Goal: Communication & Community: Answer question/provide support

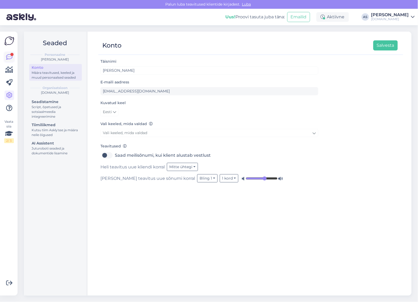
click at [12, 56] on div at bounding box center [11, 54] width 3 height 3
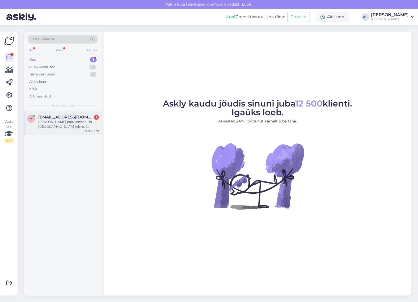
click at [79, 129] on div "[PERSON_NAME] pakkumist all in [GEOGRAPHIC_DATA] reisile. 2 täiskasvanut ja üks…" at bounding box center [68, 125] width 61 height 10
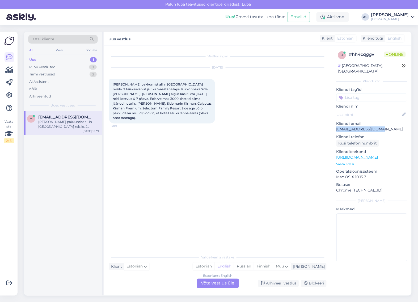
drag, startPoint x: 386, startPoint y: 125, endPoint x: 332, endPoint y: 125, distance: 53.7
click at [333, 125] on div "h # hh4cqggv Online [GEOGRAPHIC_DATA], [GEOGRAPHIC_DATA] Kliendi info Kliendi t…" at bounding box center [371, 157] width 79 height 224
copy p "[EMAIL_ADDRESS][DOMAIN_NAME]"
click at [218, 282] on div "Estonian to English Võta vestlus üle" at bounding box center [218, 284] width 42 height 10
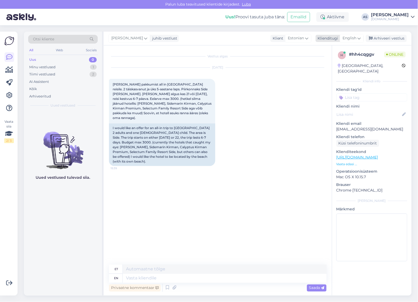
click at [351, 39] on span "English" at bounding box center [350, 38] width 14 height 6
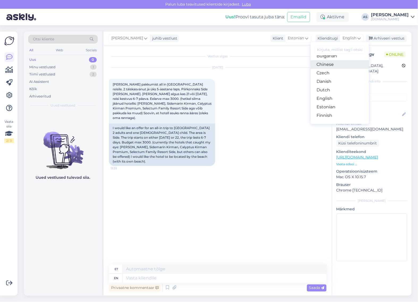
scroll to position [66, 0]
click at [331, 64] on link "Estonian" at bounding box center [340, 63] width 58 height 8
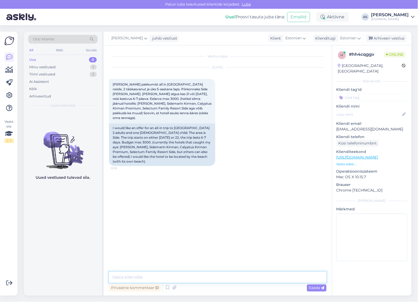
click at [176, 277] on textarea at bounding box center [218, 277] width 218 height 11
type textarea "Tere, [PERSON_NAME]!"
click at [353, 162] on p "Vaata edasi ..." at bounding box center [371, 164] width 71 height 5
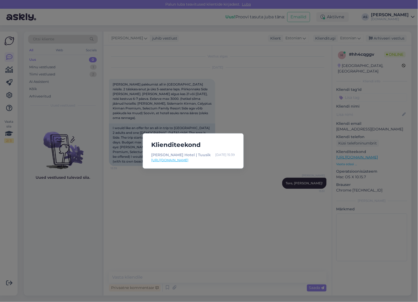
click at [271, 196] on div "Klienditeekond [PERSON_NAME] Hotel | Tuusik [DATE] 15:39 [URL][DOMAIN_NAME]" at bounding box center [209, 151] width 418 height 302
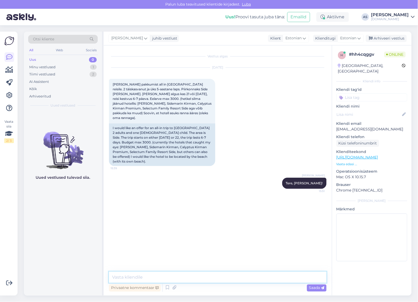
click at [177, 276] on textarea at bounding box center [218, 277] width 218 height 11
type textarea "Saadan Teile pakkumise [PERSON_NAME] tunni jooksul meilile :)"
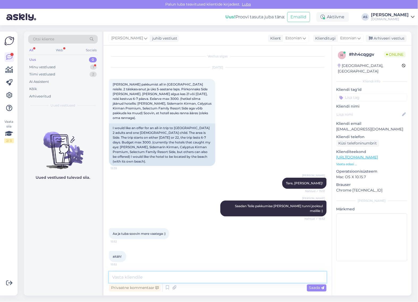
click at [151, 278] on textarea at bounding box center [218, 277] width 218 height 11
type textarea "Hästi! Vaatame [PERSON_NAME] paneme pakkumisse [PERSON_NAME] merevaatega tubade…"
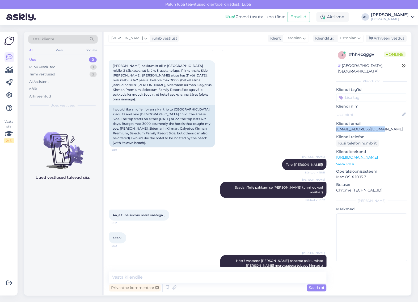
drag, startPoint x: 374, startPoint y: 121, endPoint x: 337, endPoint y: 124, distance: 37.0
click at [337, 126] on p "[EMAIL_ADDRESS][DOMAIN_NAME]" at bounding box center [371, 129] width 71 height 6
copy p "[EMAIL_ADDRESS][DOMAIN_NAME]"
click at [166, 279] on textarea at bounding box center [218, 277] width 218 height 11
type textarea "Saatsime Teile pakkumise meilile :)"
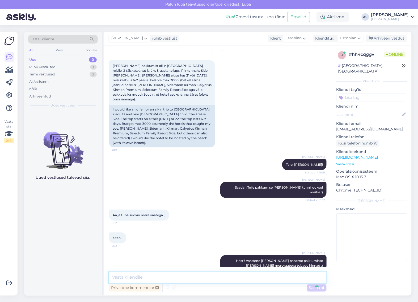
scroll to position [41, 0]
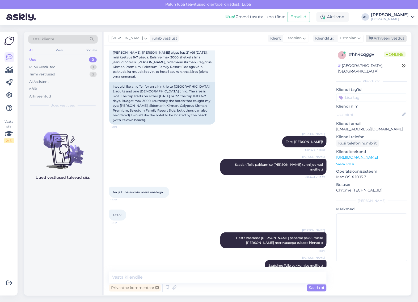
click at [388, 39] on div "Arhiveeri vestlus" at bounding box center [386, 38] width 41 height 7
